Goal: Information Seeking & Learning: Learn about a topic

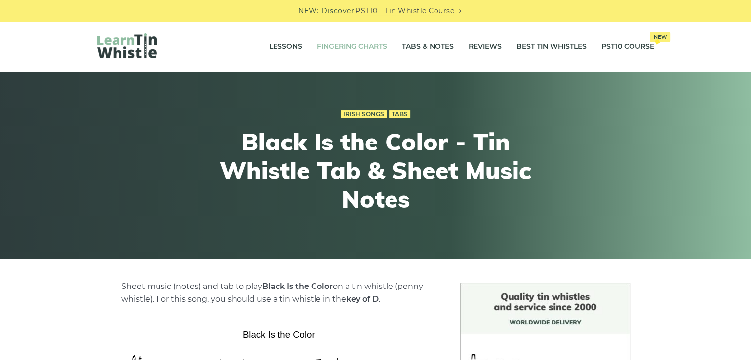
click at [359, 51] on link "Fingering Charts" at bounding box center [352, 47] width 70 height 25
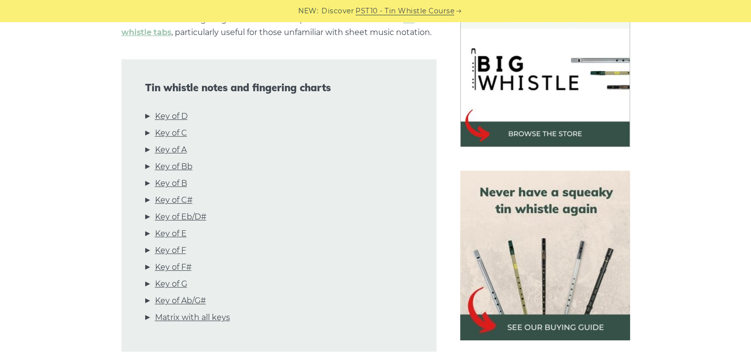
scroll to position [309, 0]
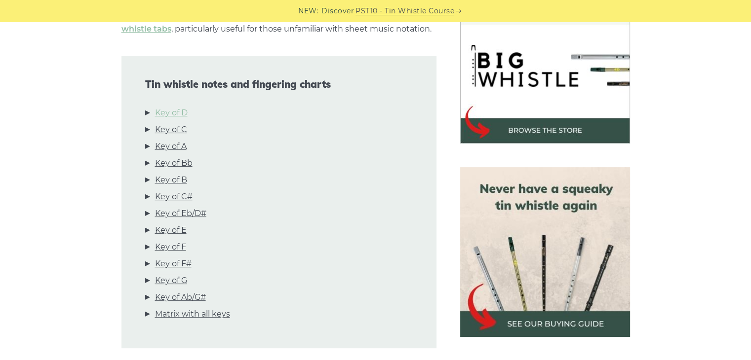
click at [182, 109] on link "Key of D" at bounding box center [171, 113] width 33 height 13
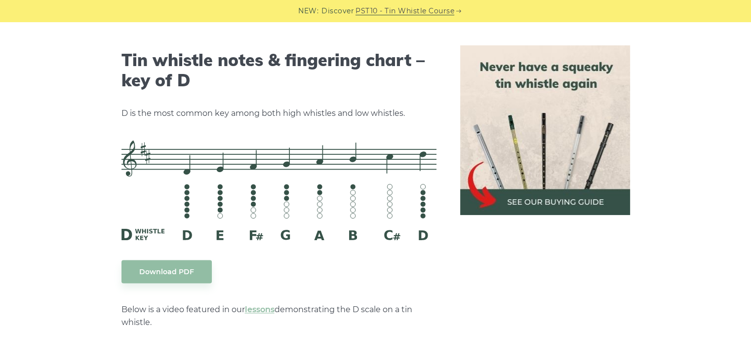
scroll to position [1538, 0]
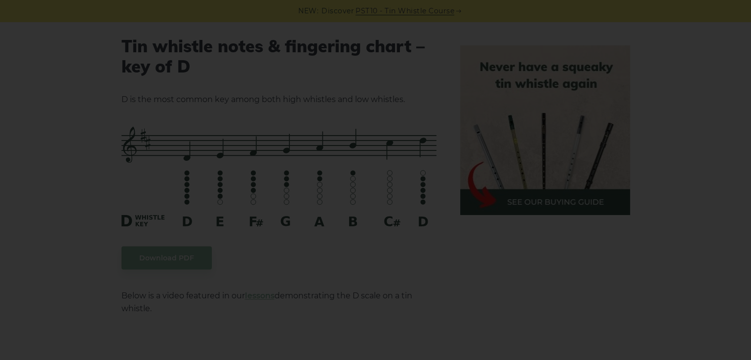
click at [280, 247] on div "×" at bounding box center [375, 180] width 751 height 360
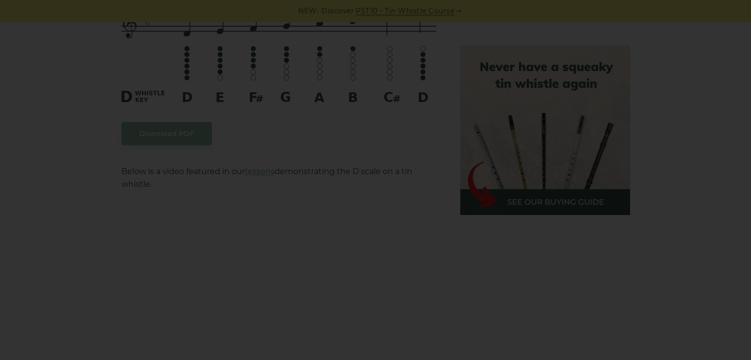
scroll to position [1510, 0]
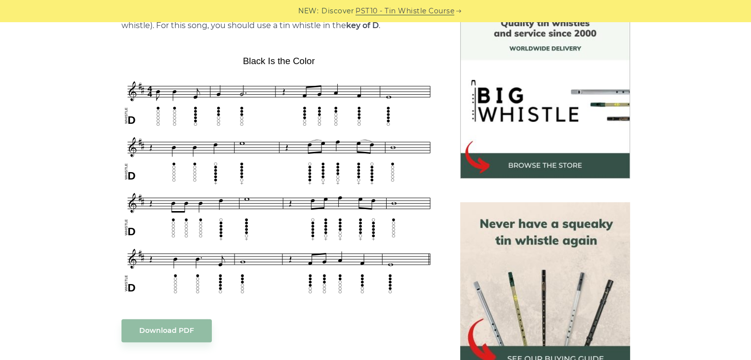
scroll to position [282, 0]
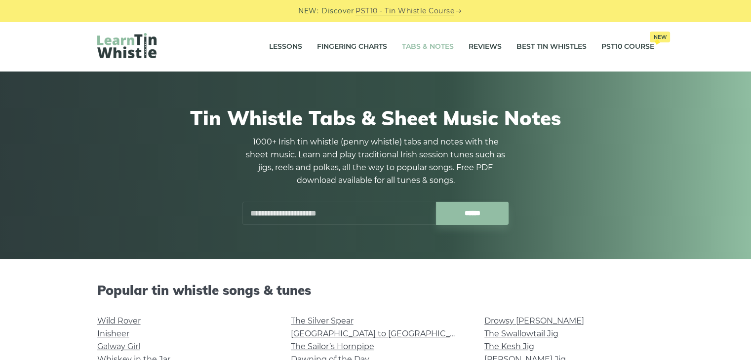
click at [429, 45] on link "Tabs & Notes" at bounding box center [428, 47] width 52 height 25
click at [342, 48] on link "Fingering Charts" at bounding box center [352, 47] width 70 height 25
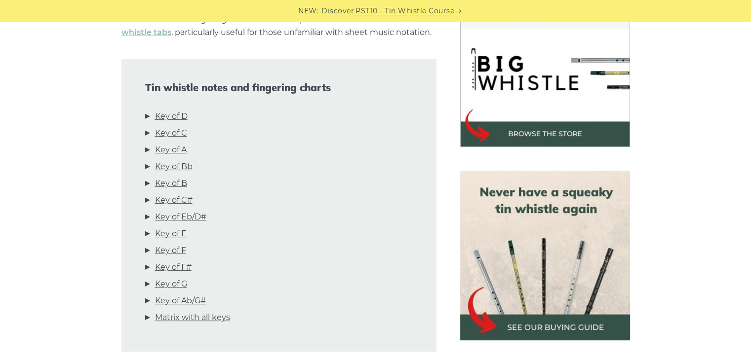
scroll to position [306, 0]
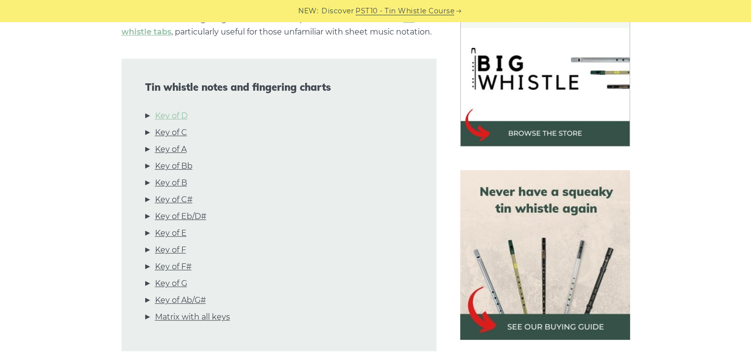
click at [178, 117] on link "Key of D" at bounding box center [171, 116] width 33 height 13
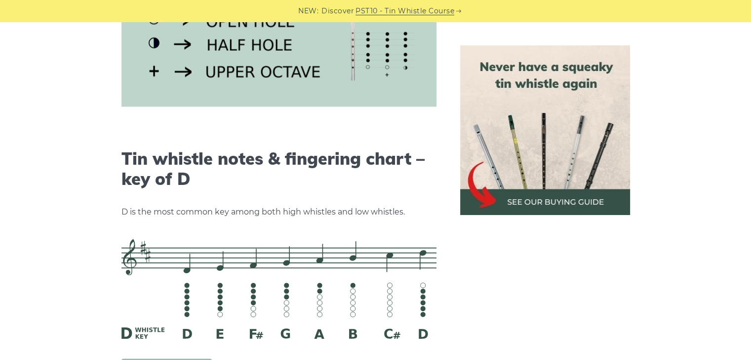
scroll to position [1538, 0]
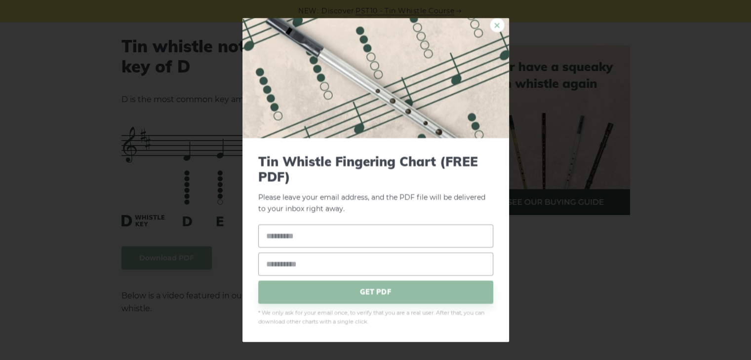
click at [490, 18] on link "×" at bounding box center [497, 25] width 15 height 15
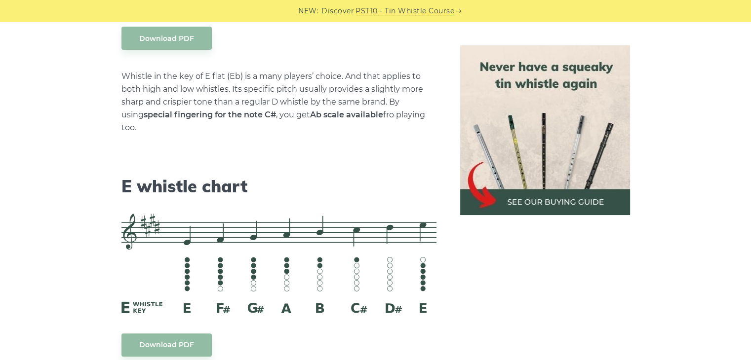
scroll to position [4091, 0]
